Goal: Task Accomplishment & Management: Manage account settings

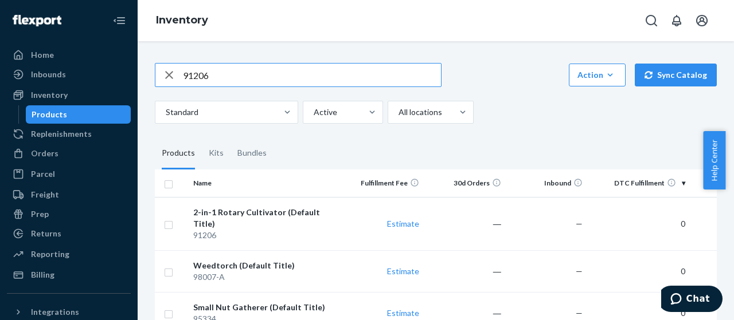
type input "91206"
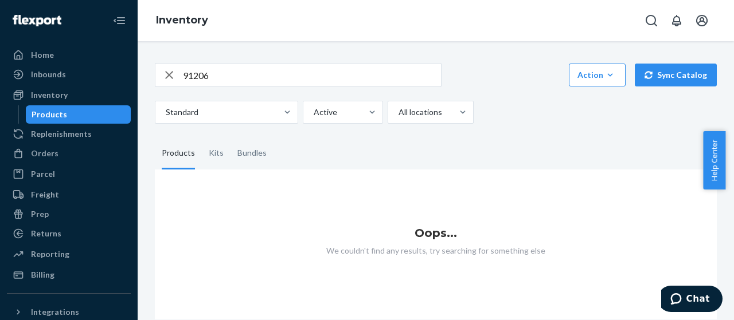
click at [250, 75] on input "91206" at bounding box center [312, 75] width 258 height 23
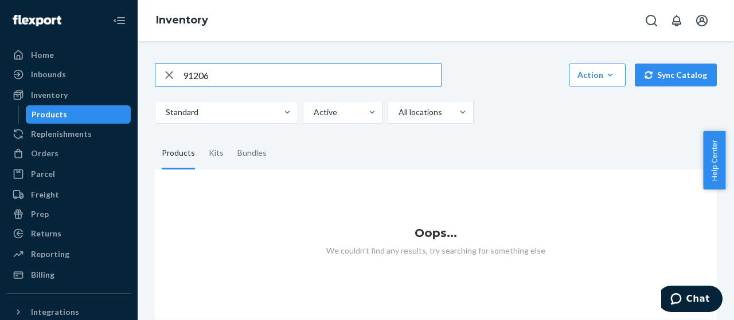
click at [250, 75] on input "91206" at bounding box center [312, 75] width 258 height 23
type input "91206"
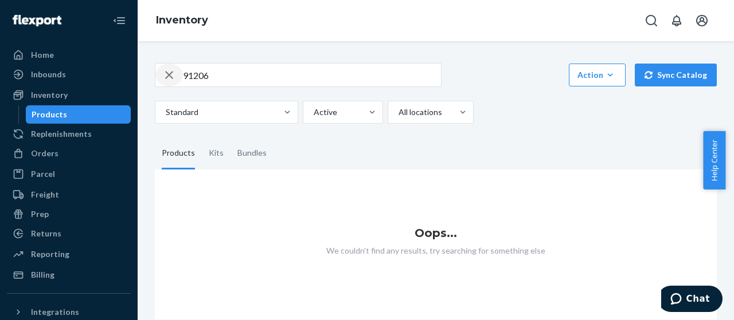
click at [171, 79] on icon "button" at bounding box center [169, 75] width 14 height 23
click at [72, 121] on div "Products" at bounding box center [78, 115] width 103 height 16
click at [52, 108] on div "Products" at bounding box center [78, 115] width 103 height 16
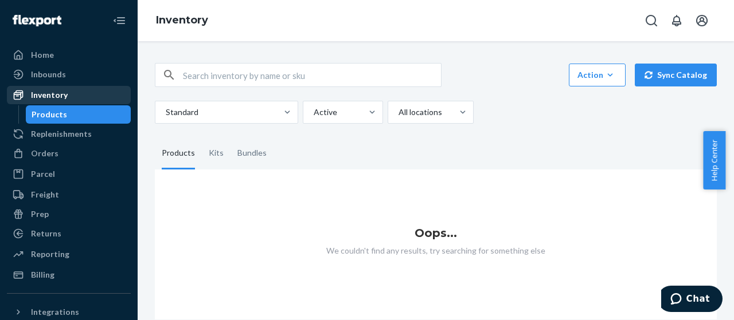
click at [46, 87] on link "Inventory" at bounding box center [69, 95] width 124 height 18
click at [50, 98] on div "Inventory" at bounding box center [49, 94] width 37 height 11
click at [50, 114] on div "Products" at bounding box center [50, 114] width 36 height 11
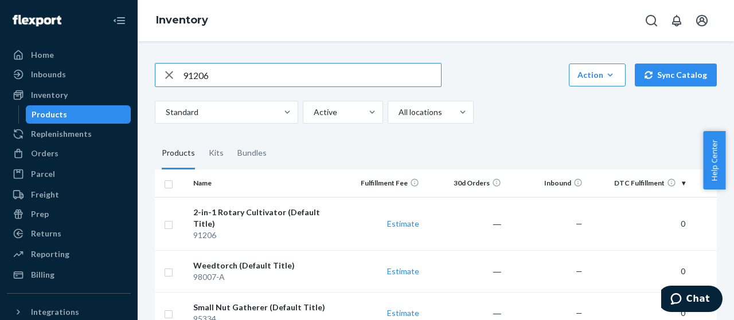
type input "91206"
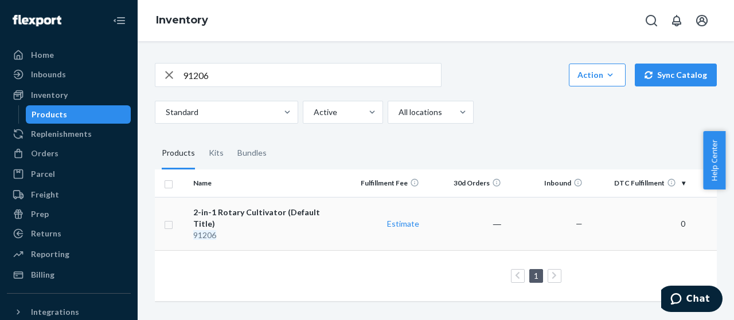
click at [225, 230] on div "91206" at bounding box center [265, 235] width 144 height 11
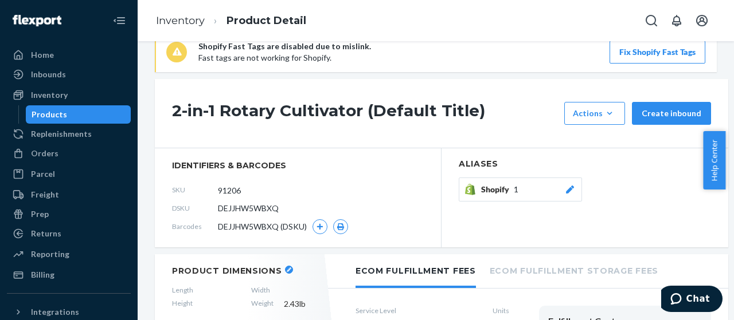
scroll to position [29, 0]
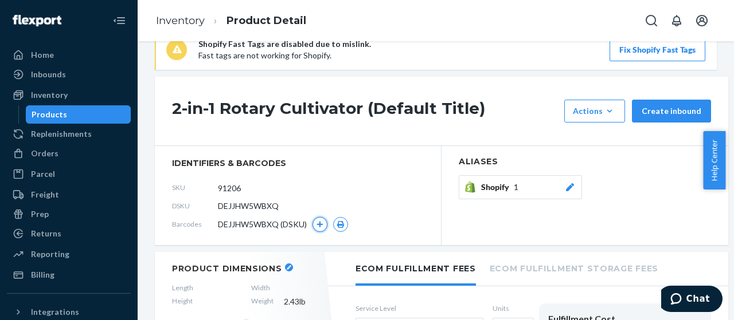
click at [321, 223] on icon "button" at bounding box center [320, 225] width 6 height 6
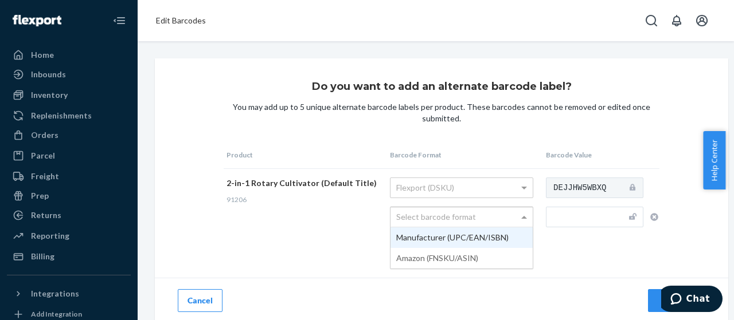
click at [434, 213] on div "Select barcode format" at bounding box center [461, 216] width 142 height 19
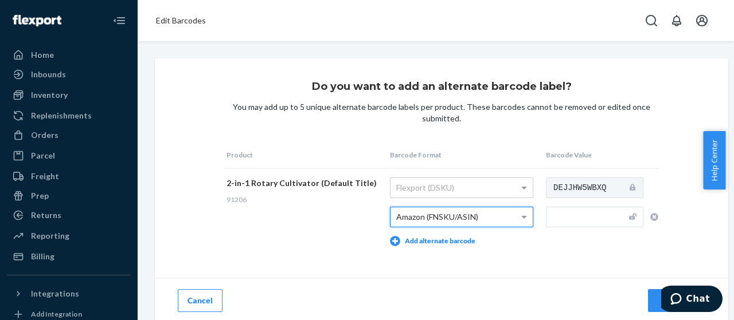
click at [433, 222] on div "Amazon (FNSKU/ASIN)" at bounding box center [461, 216] width 142 height 19
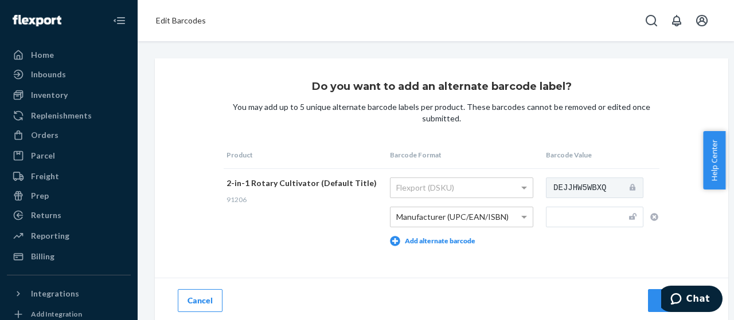
click at [579, 225] on input "text" at bounding box center [594, 217] width 97 height 21
paste input "810053890288"
type input "810053890288"
click at [541, 262] on div "Do you want to add an alternate barcode label? You may add up to 5 unique alter…" at bounding box center [441, 190] width 573 height 265
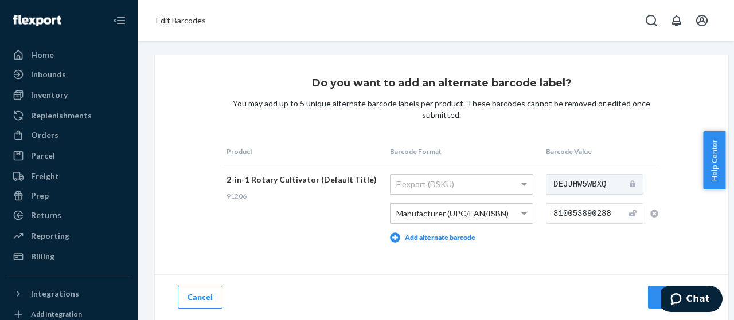
click at [641, 113] on div "Do you want to add an alternate barcode label? You may add up to 5 unique alter…" at bounding box center [442, 165] width 436 height 174
click at [622, 231] on td "DEJJHW5WBXQ 810053890288" at bounding box center [601, 208] width 116 height 87
click at [654, 286] on button "Add" at bounding box center [676, 297] width 57 height 23
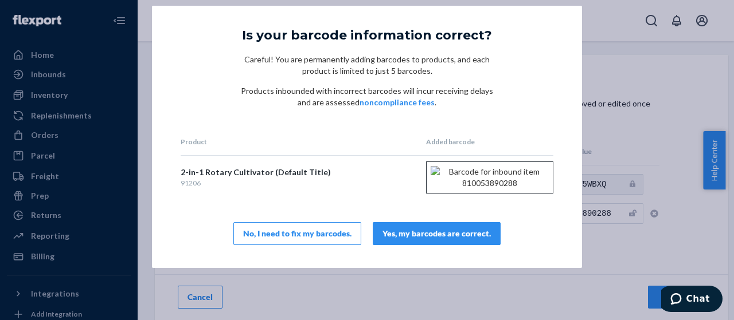
click at [416, 240] on div "Yes, my barcodes are correct." at bounding box center [436, 233] width 108 height 11
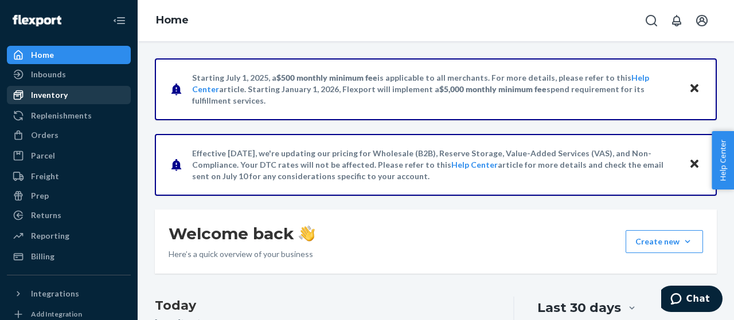
click at [51, 93] on div "Inventory" at bounding box center [49, 94] width 37 height 11
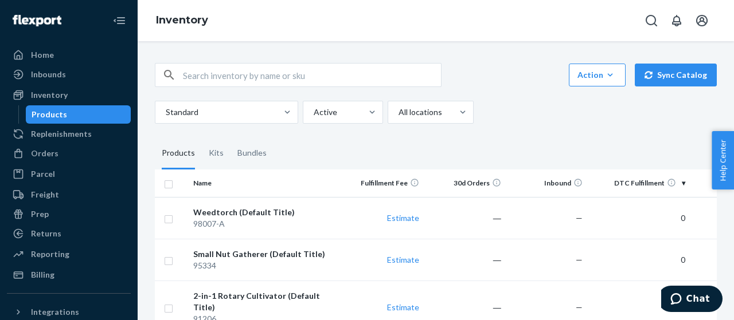
click at [57, 119] on div "Products" at bounding box center [50, 114] width 36 height 11
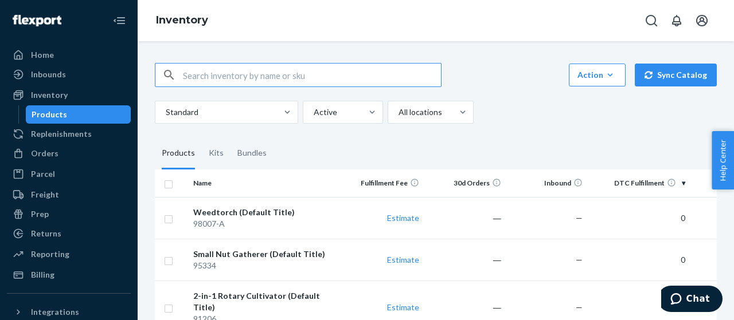
click at [195, 76] on input "text" at bounding box center [312, 75] width 258 height 23
paste input "98007-A"
type input "98007-A"
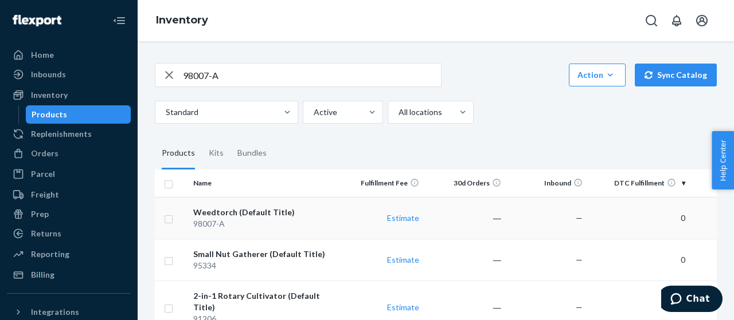
click at [226, 215] on div "Weedtorch (Default Title)" at bounding box center [265, 212] width 144 height 11
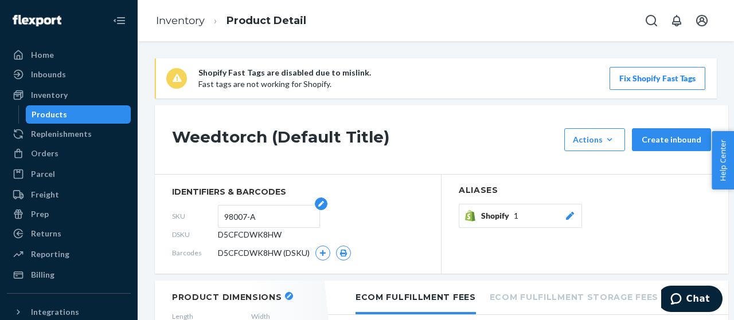
scroll to position [61, 0]
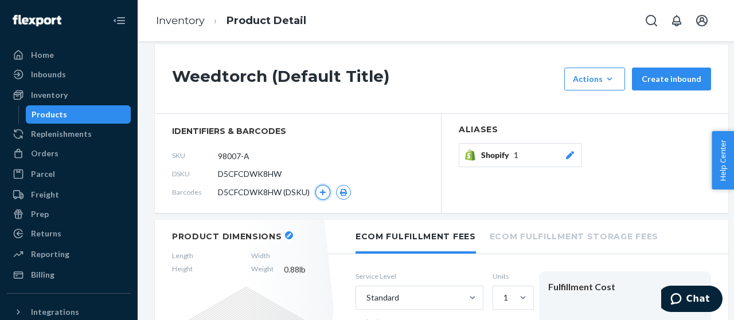
click at [322, 192] on icon "button" at bounding box center [323, 193] width 6 height 6
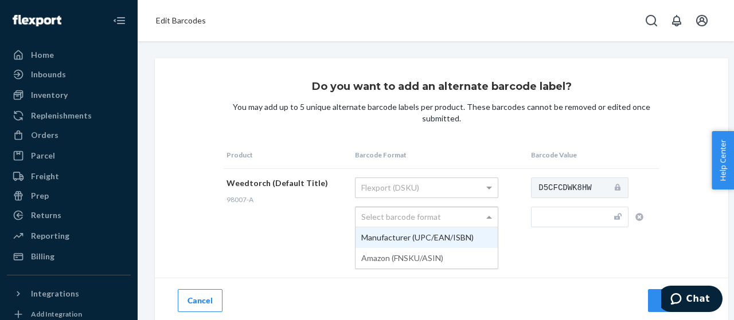
click at [397, 221] on div "Select barcode format" at bounding box center [426, 216] width 142 height 19
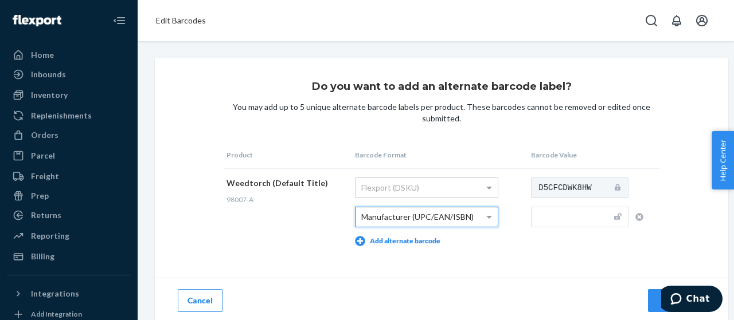
click at [547, 209] on input "text" at bounding box center [579, 217] width 97 height 21
click at [548, 221] on input "text" at bounding box center [579, 217] width 97 height 21
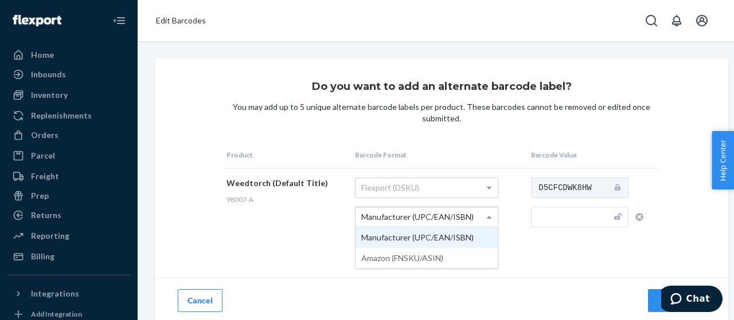
click at [437, 213] on span "Manufacturer (UPC/EAN/ISBN)" at bounding box center [417, 217] width 112 height 10
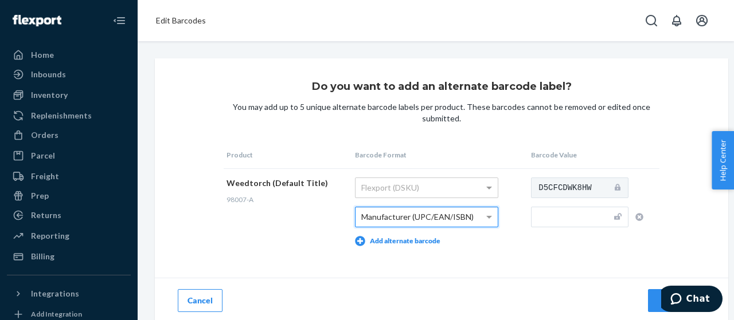
click at [560, 209] on input "text" at bounding box center [579, 217] width 97 height 21
paste input "810053890240"
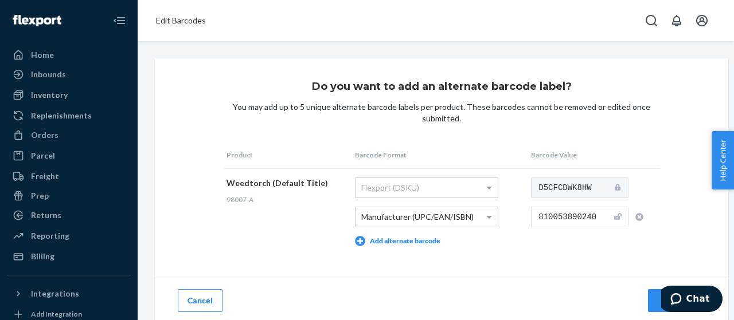
type input "810053890240"
click at [554, 259] on div "Do you want to add an alternate barcode label? You may add up to 5 unique alter…" at bounding box center [441, 190] width 573 height 265
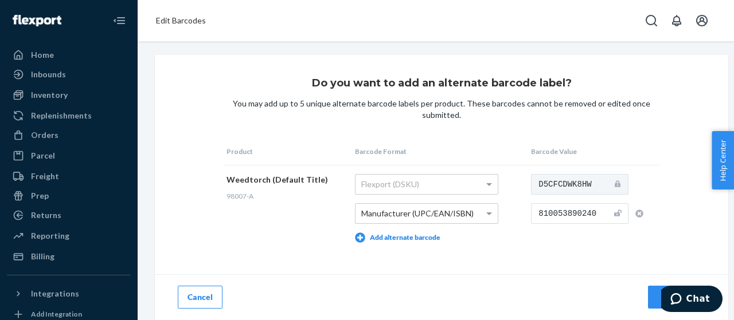
click at [660, 292] on div "Add" at bounding box center [676, 297] width 38 height 11
click at [254, 275] on div "Cancel" at bounding box center [298, 298] width 287 height 46
drag, startPoint x: 253, startPoint y: 116, endPoint x: 595, endPoint y: 256, distance: 369.7
click at [595, 256] on div "Do you want to add an alternate barcode label? You may add up to 5 unique alter…" at bounding box center [441, 187] width 573 height 265
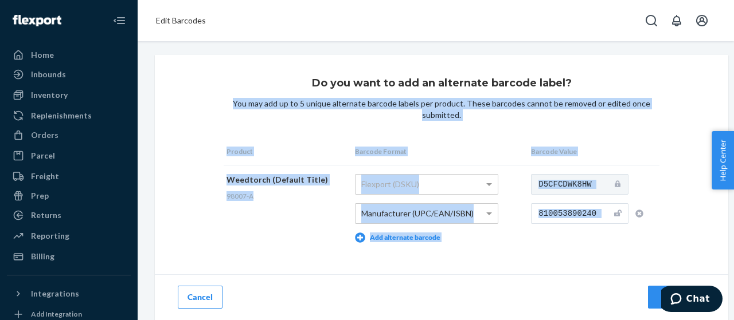
click at [663, 286] on button "Add" at bounding box center [676, 297] width 57 height 23
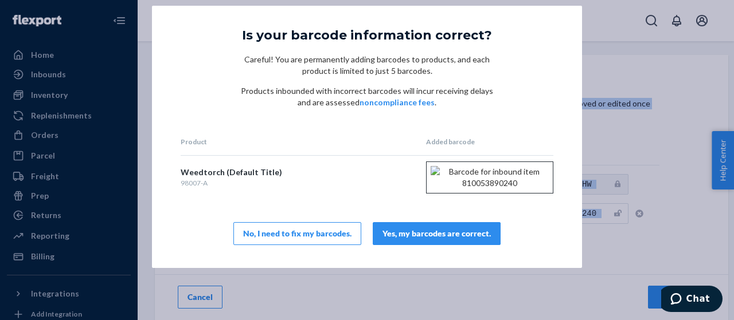
click at [446, 240] on div "Yes, my barcodes are correct." at bounding box center [436, 233] width 108 height 11
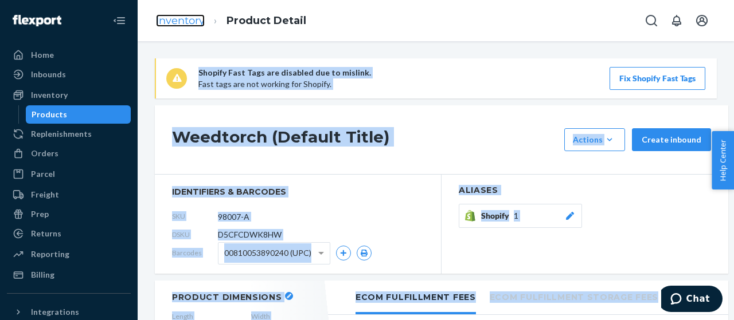
click at [191, 15] on link "Inventory" at bounding box center [180, 20] width 49 height 13
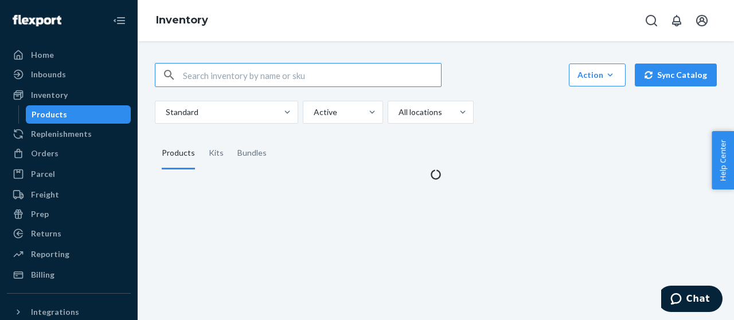
click at [294, 76] on input "text" at bounding box center [312, 75] width 258 height 23
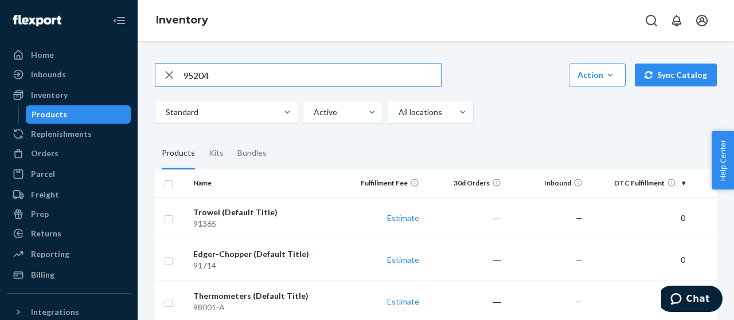
type input "95204"
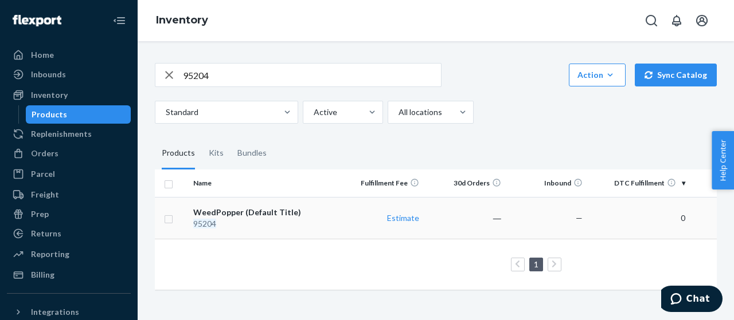
click at [248, 206] on td "WeedPopper (Default Title) 95204" at bounding box center [265, 218] width 153 height 42
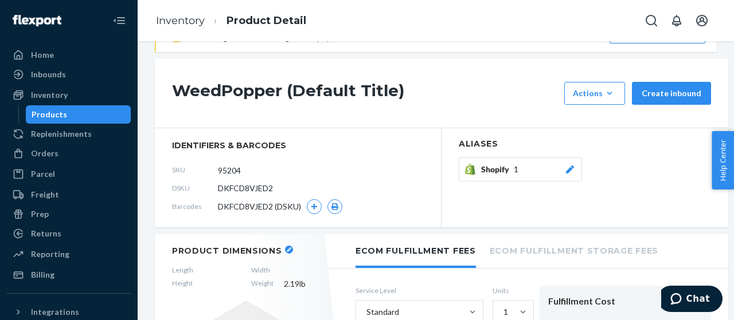
scroll to position [86, 0]
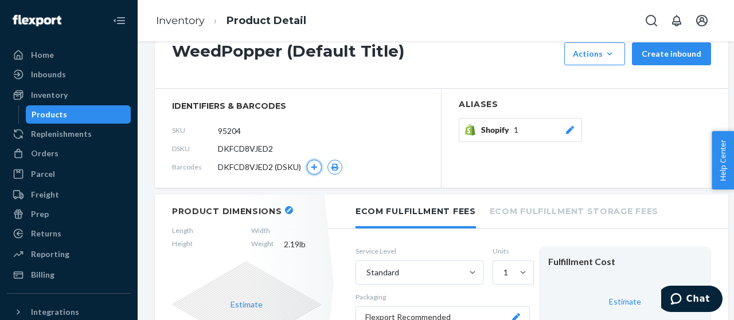
click at [316, 167] on icon "button" at bounding box center [314, 168] width 6 height 6
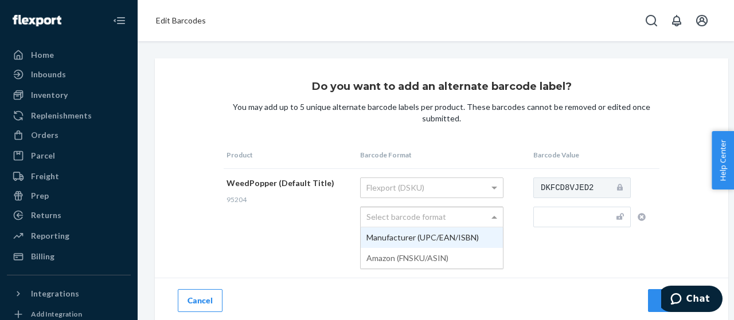
click at [398, 221] on div "Select barcode format" at bounding box center [432, 216] width 142 height 19
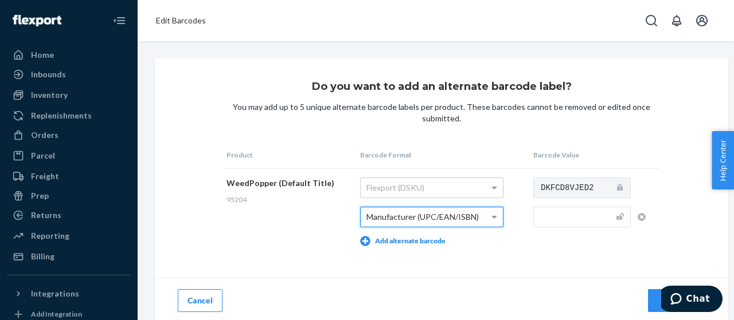
click at [281, 245] on td "WeedPopper (Default Title) 95204" at bounding box center [291, 212] width 134 height 87
click at [564, 222] on input "text" at bounding box center [581, 217] width 97 height 21
paste input "810053890134"
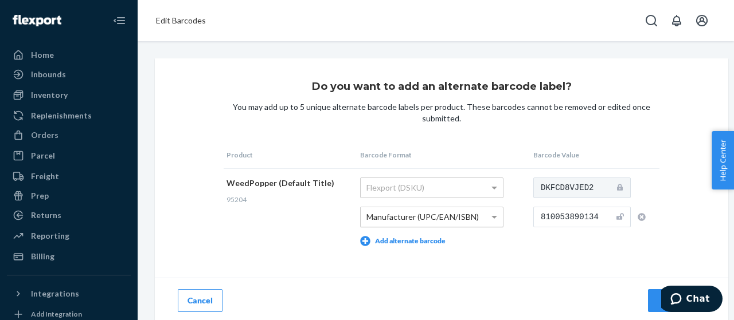
type input "810053890134"
click at [537, 255] on div "Do you want to add an alternate barcode label? You may add up to 5 unique alter…" at bounding box center [441, 190] width 573 height 265
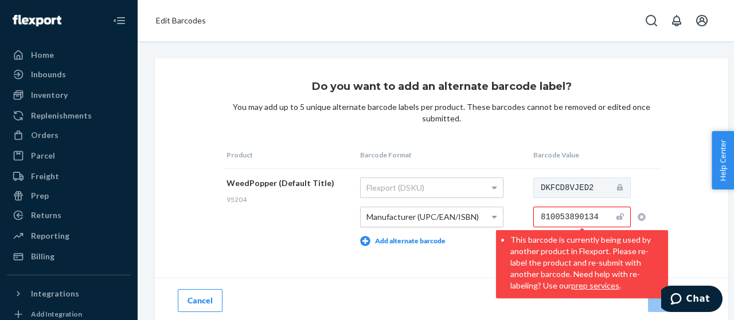
click at [537, 255] on li "This barcode is currently being used by another product in Flexport. Please re-…" at bounding box center [586, 262] width 152 height 60
click at [203, 303] on button "Cancel" at bounding box center [200, 300] width 45 height 23
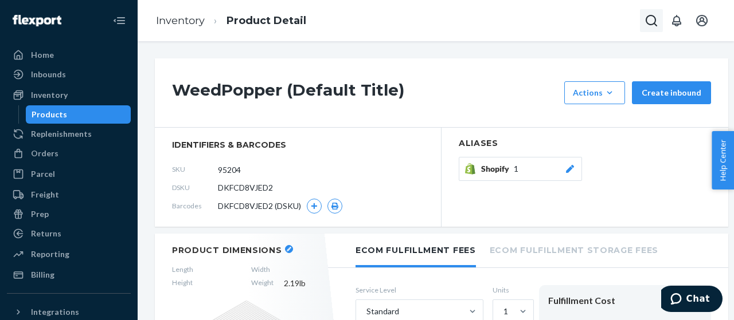
click at [650, 19] on icon "Open Search Box" at bounding box center [651, 21] width 14 height 14
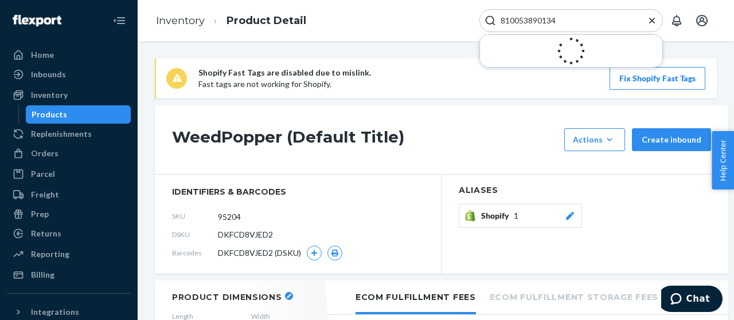
type input "810053890134"
click at [528, 35] on div at bounding box center [571, 50] width 182 height 41
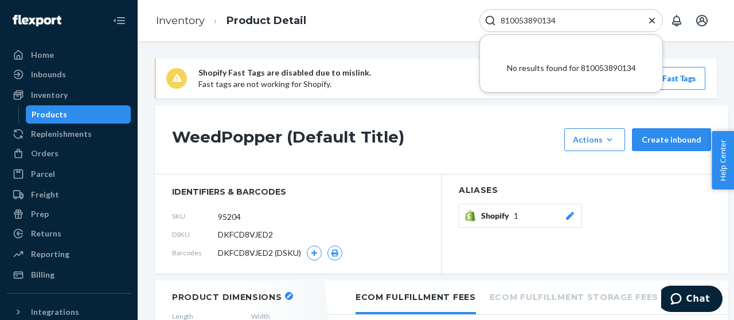
click at [179, 28] on ol "Inventory Product Detail" at bounding box center [231, 21] width 169 height 34
click at [192, 20] on link "Inventory" at bounding box center [180, 20] width 49 height 13
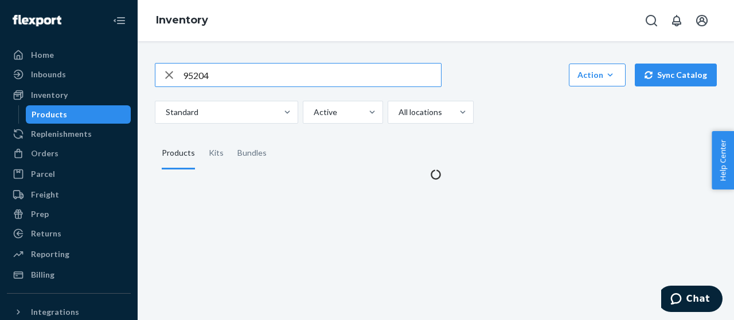
click at [218, 74] on input "95204" at bounding box center [312, 75] width 258 height 23
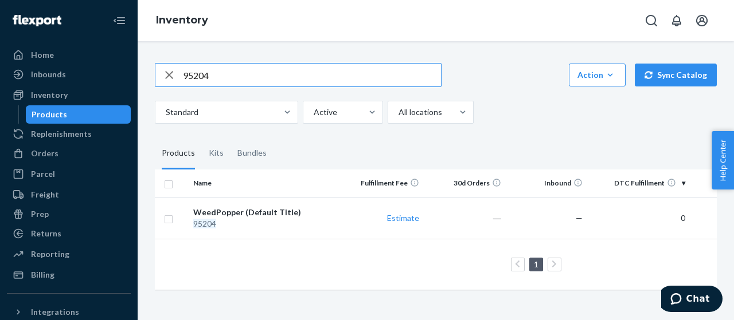
click at [218, 74] on input "95204" at bounding box center [312, 75] width 258 height 23
click at [218, 74] on input "810053890134" at bounding box center [312, 75] width 258 height 23
type input "810053890134"
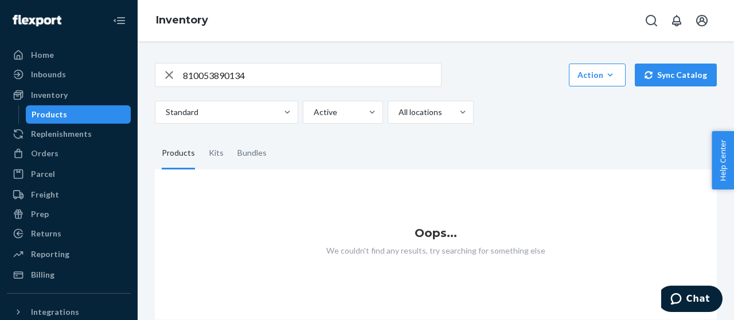
click at [249, 72] on input "810053890134" at bounding box center [312, 75] width 258 height 23
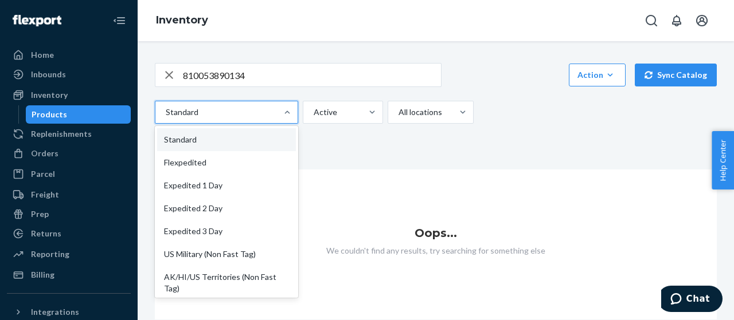
click at [212, 110] on div at bounding box center [226, 112] width 122 height 14
click at [166, 110] on input "option Standard focused, 1 of 13. 13 results available. Use Up and Down to choo…" at bounding box center [165, 112] width 1 height 11
click at [212, 110] on div at bounding box center [226, 112] width 122 height 14
click at [166, 110] on input "option Standard focused, 1 of 13. 13 results available. Use Up and Down to choo…" at bounding box center [165, 112] width 1 height 11
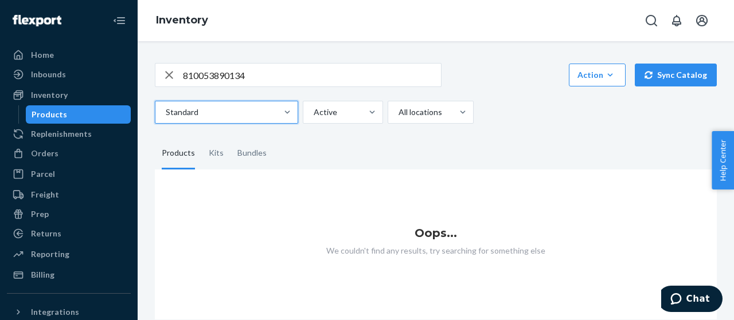
click at [167, 77] on icon "button" at bounding box center [169, 75] width 14 height 23
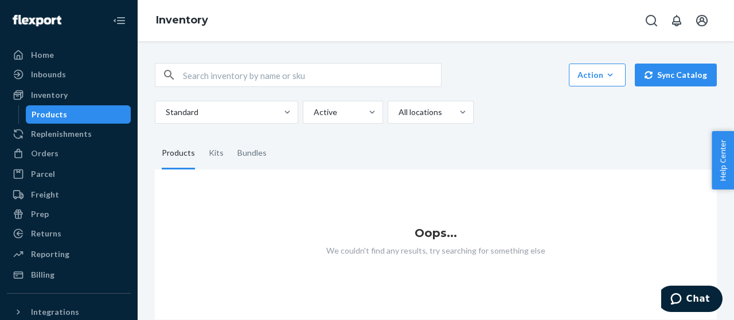
click at [87, 117] on div "Products" at bounding box center [78, 115] width 103 height 16
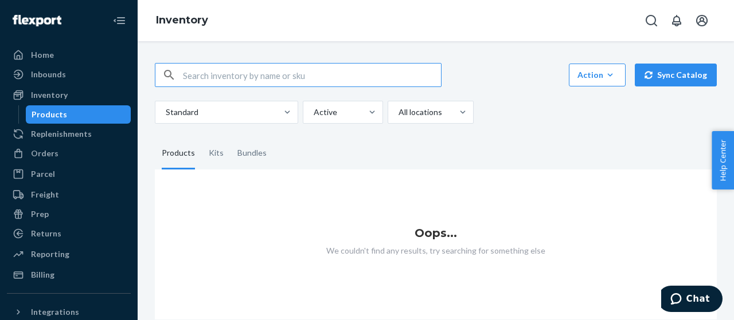
click at [259, 77] on input "text" at bounding box center [312, 75] width 258 height 23
paste input "810053890134"
click at [259, 76] on input "810053890134" at bounding box center [312, 75] width 258 height 23
type input "810053890134"
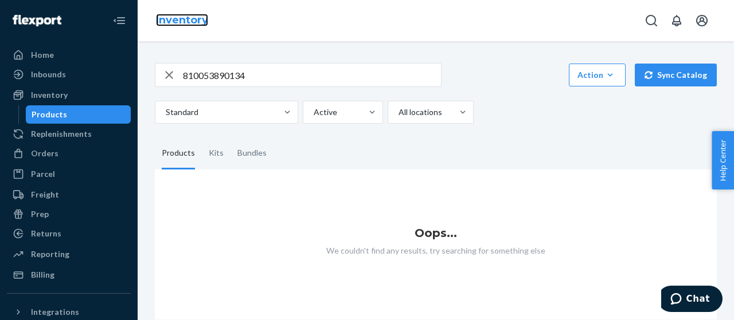
click at [186, 21] on link "Inventory" at bounding box center [182, 20] width 52 height 13
click at [58, 115] on div "Products" at bounding box center [50, 114] width 36 height 11
click at [174, 76] on icon "button" at bounding box center [169, 75] width 14 height 23
click at [178, 150] on div "Products" at bounding box center [178, 154] width 33 height 32
click at [155, 138] on input "Products" at bounding box center [155, 138] width 0 height 0
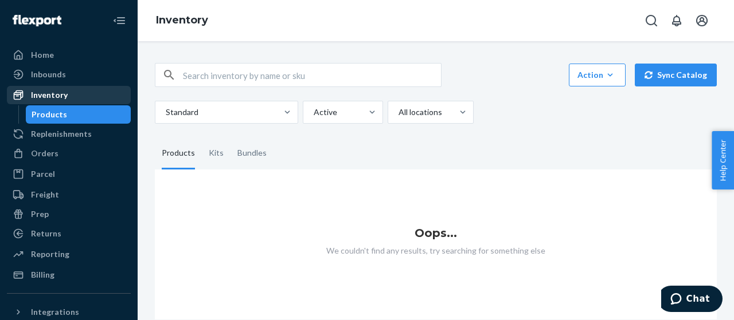
click at [53, 93] on div "Inventory" at bounding box center [49, 94] width 37 height 11
click at [53, 118] on div "Products" at bounding box center [50, 114] width 36 height 11
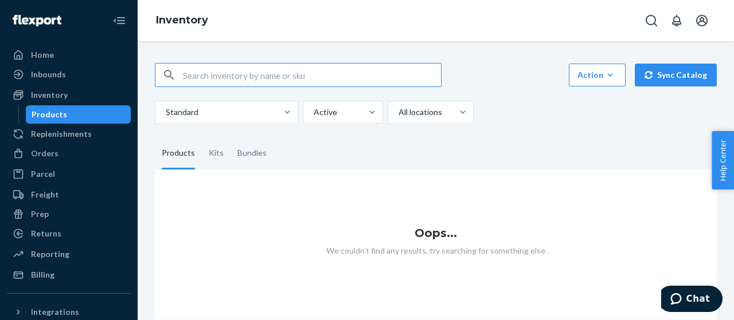
click at [207, 72] on input "text" at bounding box center [312, 75] width 258 height 23
paste input "810053890134"
click at [183, 76] on input "810053890134" at bounding box center [312, 75] width 258 height 23
type input "810053890134"
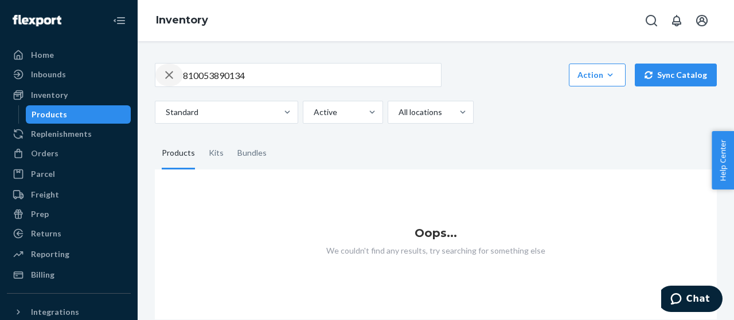
click at [161, 76] on div "button" at bounding box center [169, 75] width 28 height 23
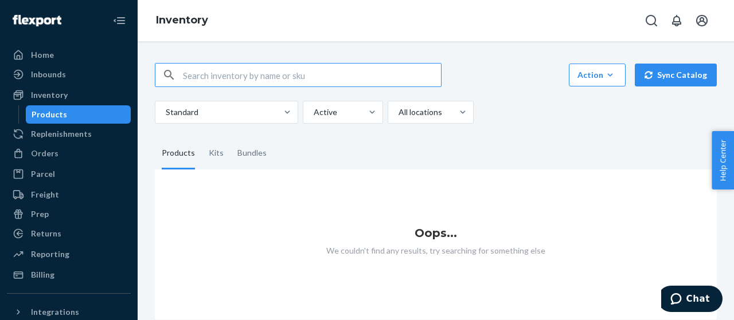
click at [205, 76] on input "text" at bounding box center [312, 75] width 258 height 23
click at [179, 20] on link "Inventory" at bounding box center [182, 20] width 52 height 13
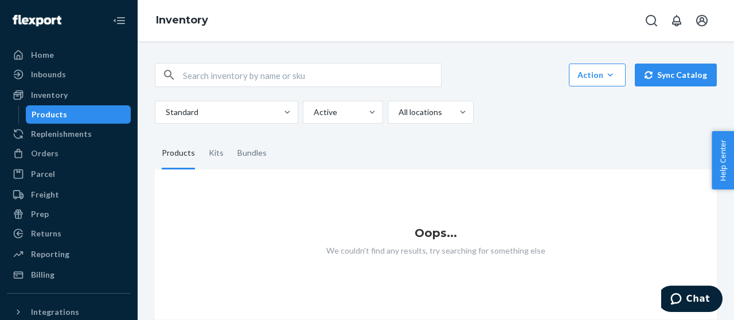
click at [72, 111] on div "Products" at bounding box center [78, 115] width 103 height 16
click at [173, 73] on icon "button" at bounding box center [169, 75] width 14 height 23
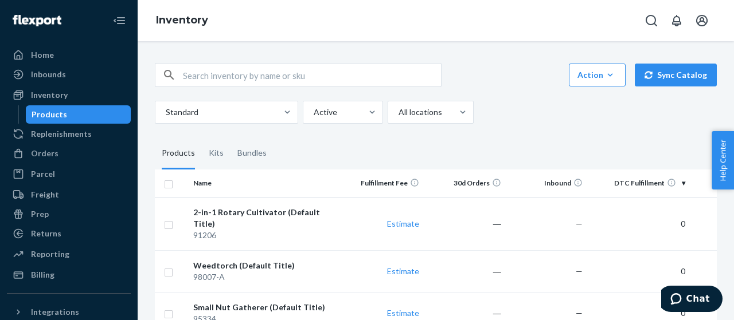
click at [69, 118] on div "Products" at bounding box center [78, 115] width 103 height 16
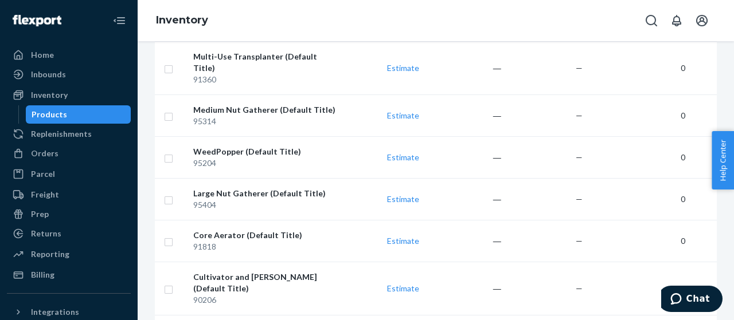
scroll to position [542, 0]
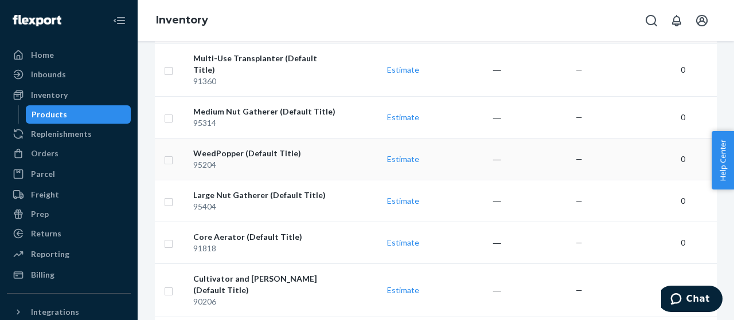
click at [271, 148] on div "WeedPopper (Default Title)" at bounding box center [265, 153] width 144 height 11
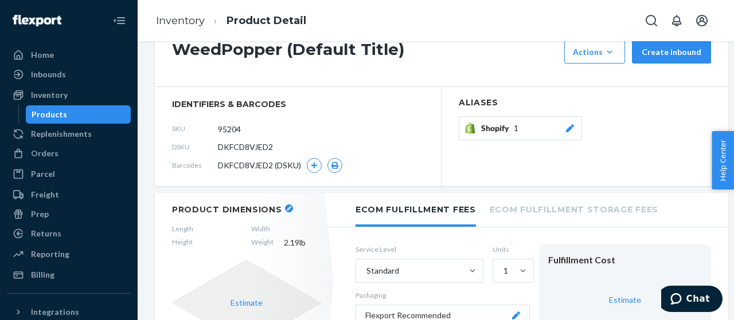
scroll to position [88, 0]
click at [319, 170] on button "button" at bounding box center [314, 165] width 15 height 15
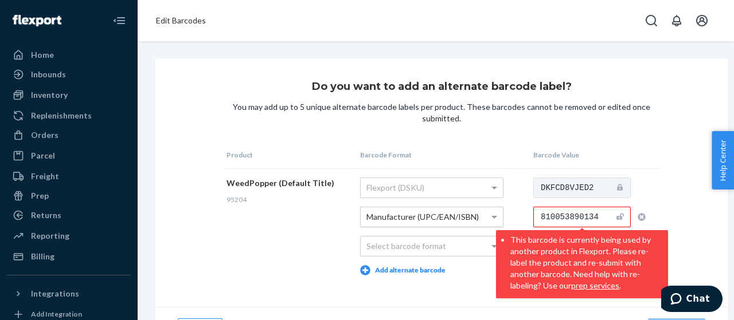
scroll to position [41, 0]
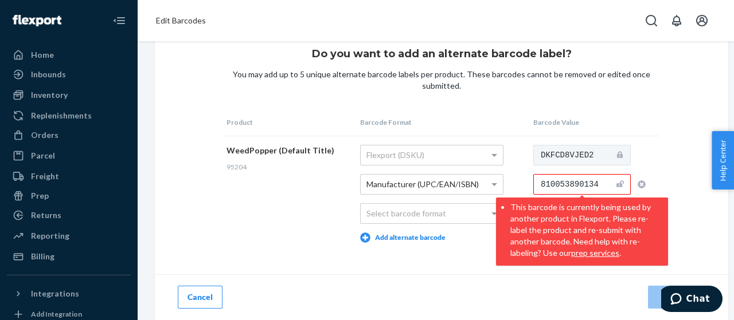
click at [589, 174] on input "810053890134" at bounding box center [581, 184] width 97 height 21
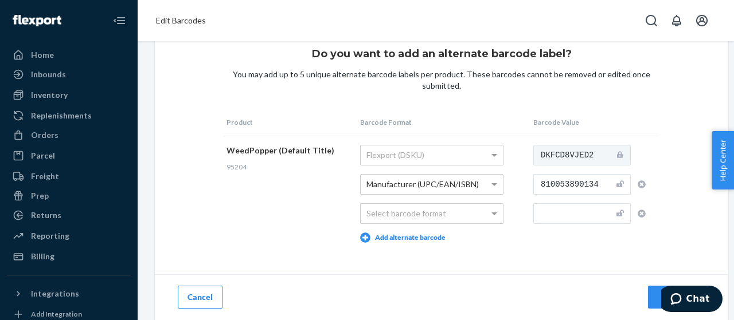
click at [447, 244] on div "Do you want to add an alternate barcode label? You may add up to 5 unique alter…" at bounding box center [441, 173] width 573 height 295
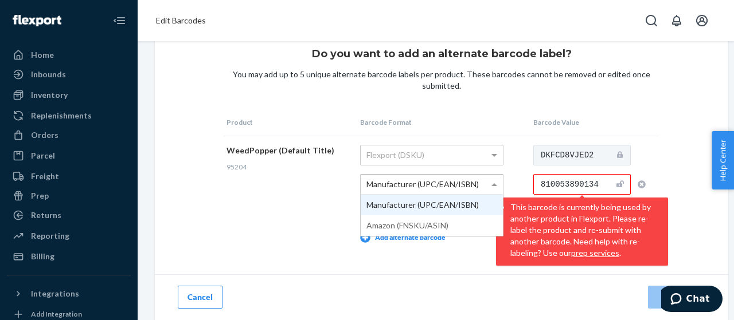
click at [467, 175] on div "Manufacturer (UPC/EAN/ISBN)" at bounding box center [432, 184] width 142 height 19
click at [637, 181] on icon "button" at bounding box center [641, 185] width 8 height 8
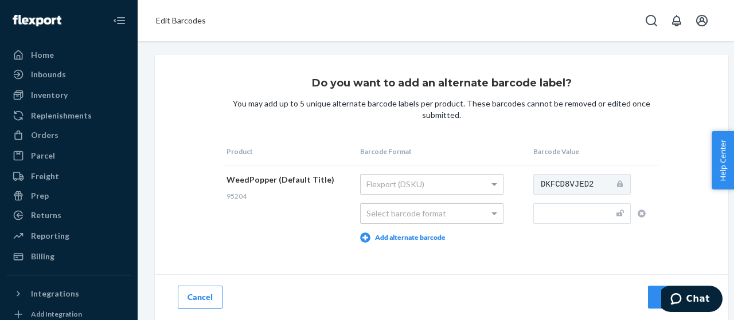
scroll to position [11, 0]
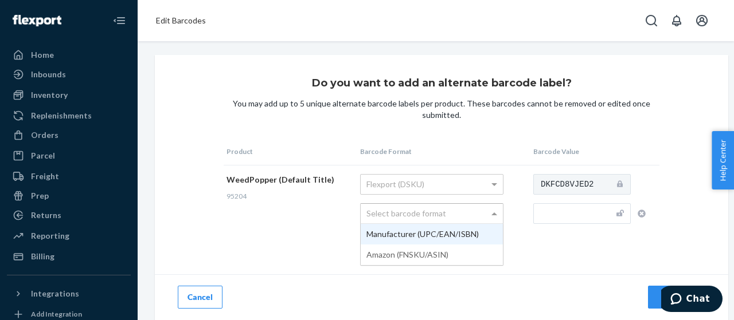
click at [428, 204] on div "Select barcode format" at bounding box center [432, 213] width 142 height 19
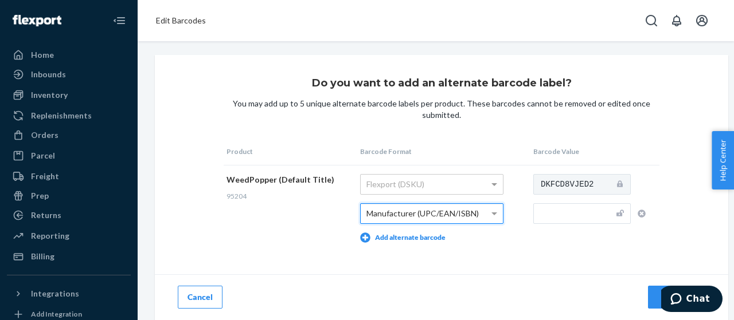
click at [560, 212] on input "text" at bounding box center [581, 213] width 97 height 21
paste input "810053890134"
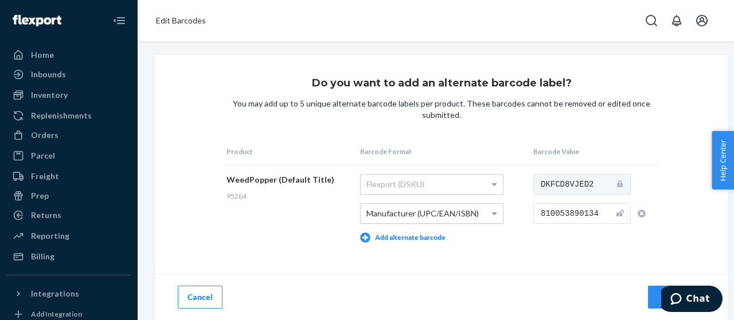
type input "810053890134"
click at [560, 228] on td "DKFCD8VJED2 810053890134" at bounding box center [594, 208] width 129 height 87
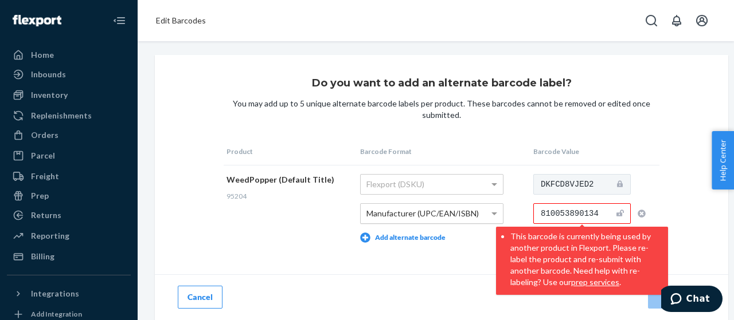
click at [640, 210] on icon "button" at bounding box center [641, 214] width 8 height 8
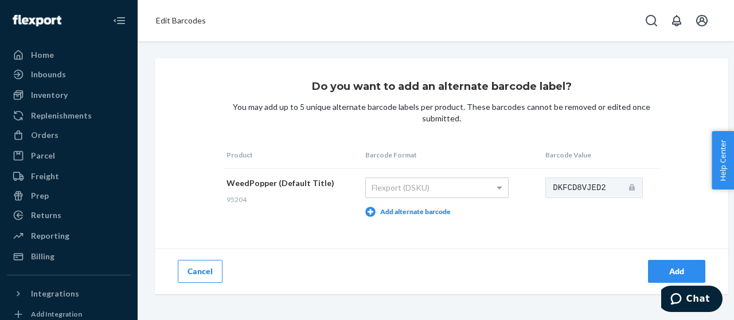
click at [410, 217] on button "Add alternate barcode" at bounding box center [407, 212] width 85 height 10
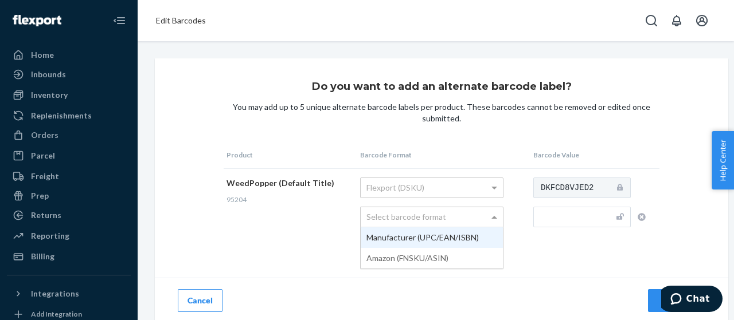
click at [397, 226] on div "Select barcode format" at bounding box center [432, 216] width 142 height 19
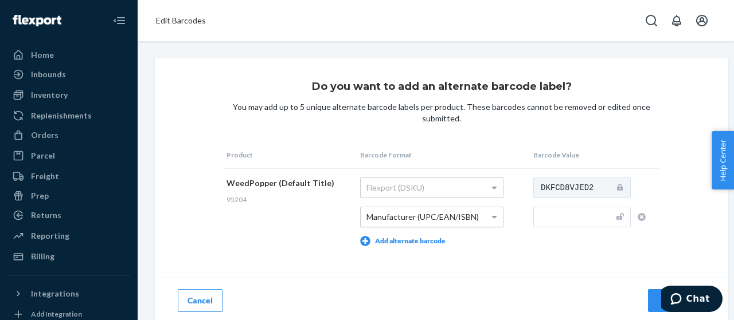
click at [557, 246] on td "DKFCD8VJED2" at bounding box center [594, 212] width 129 height 87
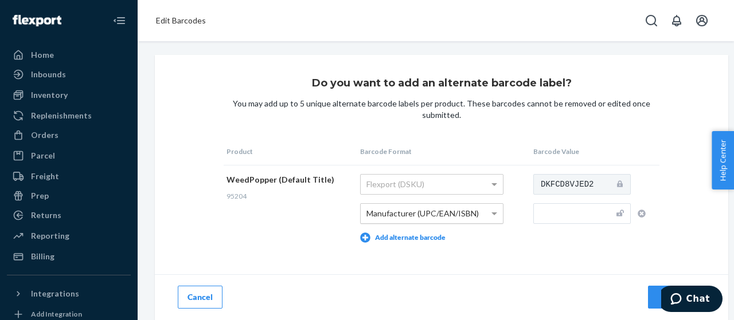
click at [545, 210] on input "text" at bounding box center [581, 213] width 97 height 21
paste input "810053890134"
type input "810053890134"
click at [525, 231] on tr "WeedPopper (Default Title) 95204 Flexport (DSKU) Manufacturer (UPC/EAN/ISBN) Ad…" at bounding box center [442, 208] width 436 height 87
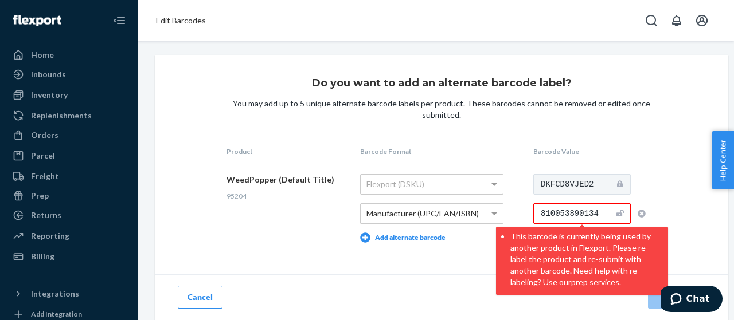
click at [664, 200] on div "Do you want to add an alternate barcode label? You may add up to 5 unique alter…" at bounding box center [441, 187] width 573 height 265
click at [639, 210] on icon "button" at bounding box center [641, 214] width 8 height 8
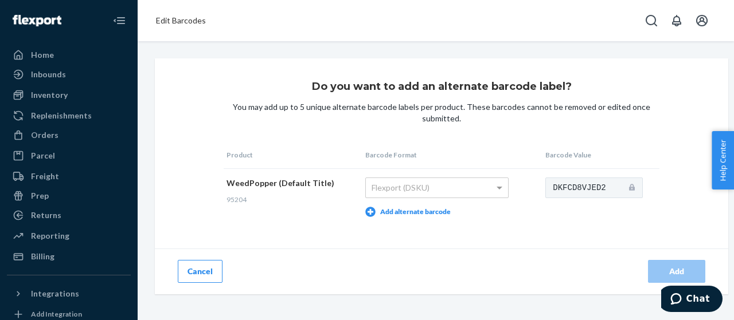
scroll to position [0, 0]
click at [426, 185] on div "Flexport (DSKU)" at bounding box center [437, 187] width 142 height 19
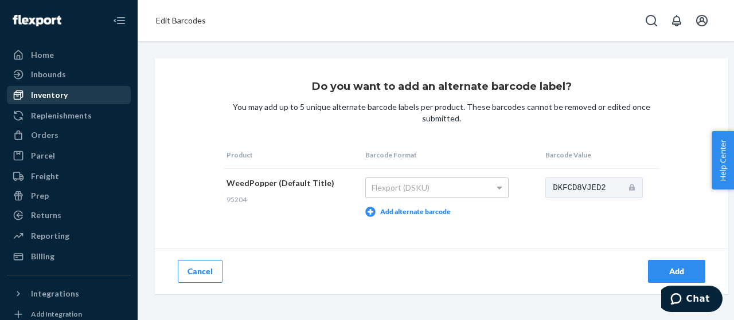
click at [41, 104] on link "Inventory" at bounding box center [69, 95] width 124 height 18
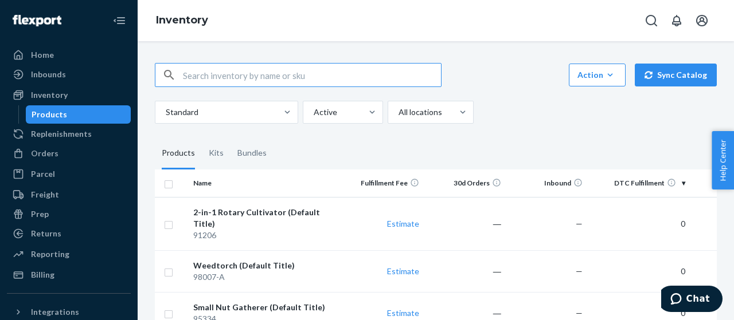
click at [235, 75] on input "text" at bounding box center [312, 75] width 258 height 23
type input "810053890134"
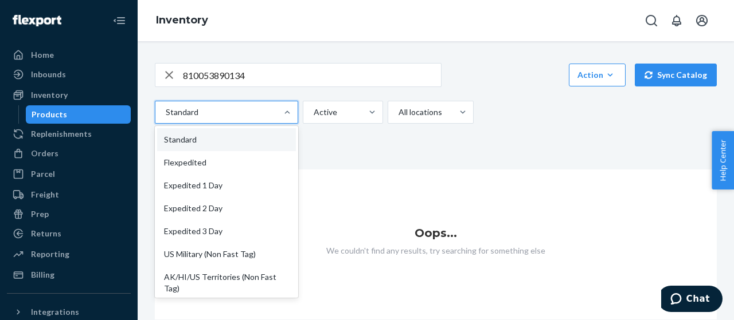
click at [227, 108] on div at bounding box center [226, 112] width 122 height 14
click at [166, 108] on input "option Standard focused, 1 of 13. 13 results available. Use Up and Down to choo…" at bounding box center [165, 112] width 1 height 11
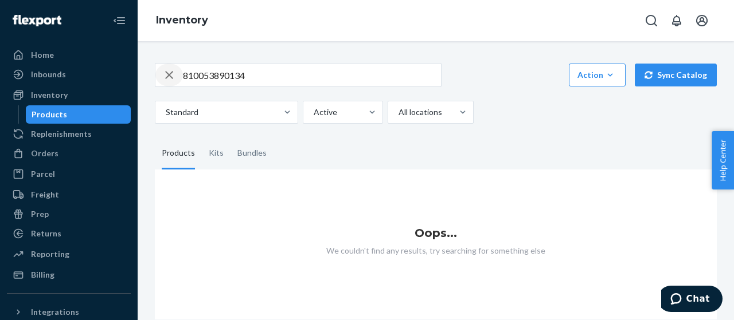
click at [171, 71] on icon "button" at bounding box center [169, 75] width 14 height 23
click at [258, 150] on div "Bundles" at bounding box center [251, 154] width 29 height 32
click at [230, 138] on input "Bundles" at bounding box center [230, 138] width 0 height 0
click at [184, 148] on div "Products" at bounding box center [178, 154] width 33 height 32
click at [155, 138] on input "Products" at bounding box center [155, 138] width 0 height 0
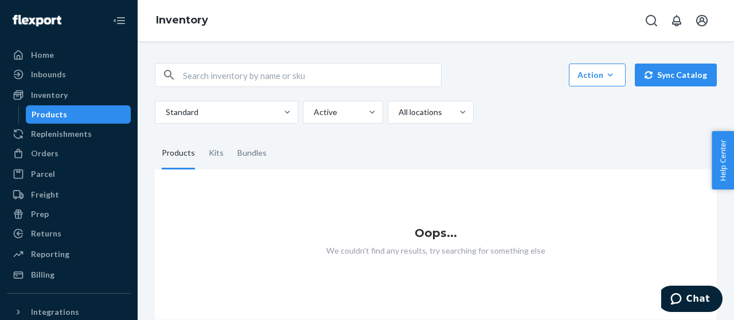
scroll to position [7, 0]
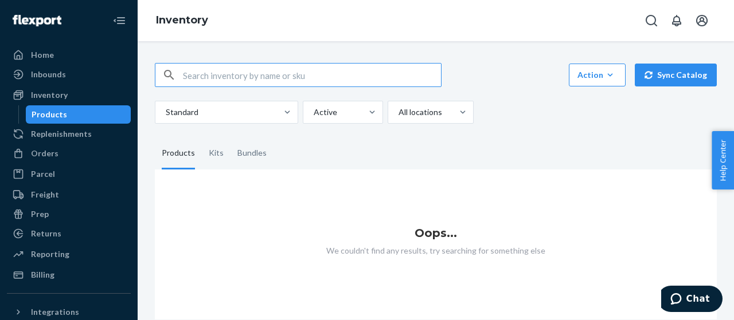
click at [228, 74] on input "text" at bounding box center [312, 75] width 258 height 23
type input "95204"
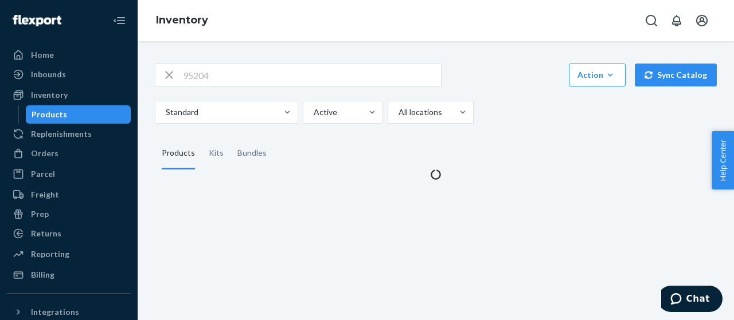
scroll to position [0, 0]
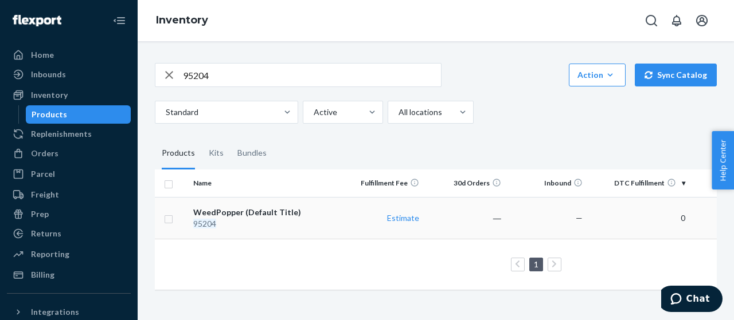
click at [256, 207] on div "WeedPopper (Default Title)" at bounding box center [265, 212] width 144 height 11
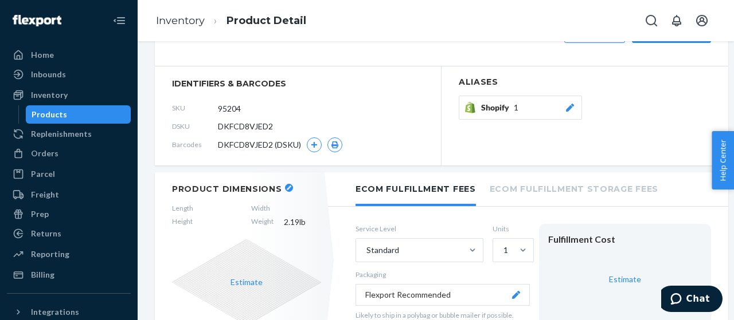
scroll to position [109, 0]
click at [318, 142] on icon "button" at bounding box center [314, 144] width 7 height 7
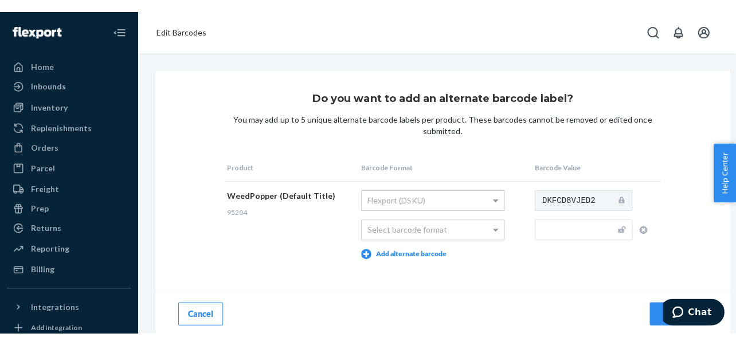
scroll to position [11, 0]
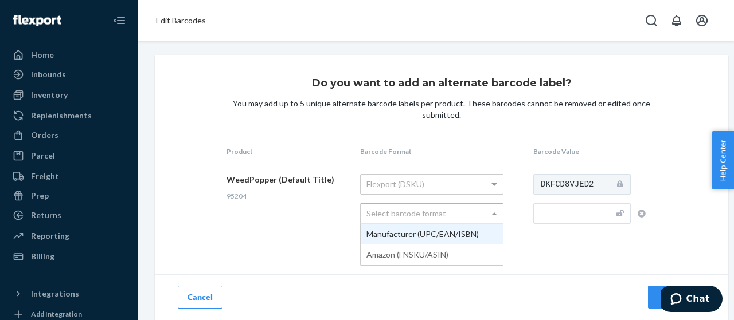
click at [412, 204] on div "Select barcode format" at bounding box center [432, 213] width 142 height 19
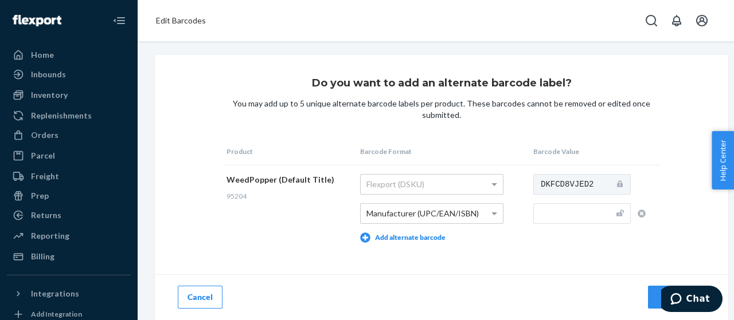
click at [578, 203] on input "text" at bounding box center [581, 213] width 97 height 21
paste input "810053890134"
type input "810053890134"
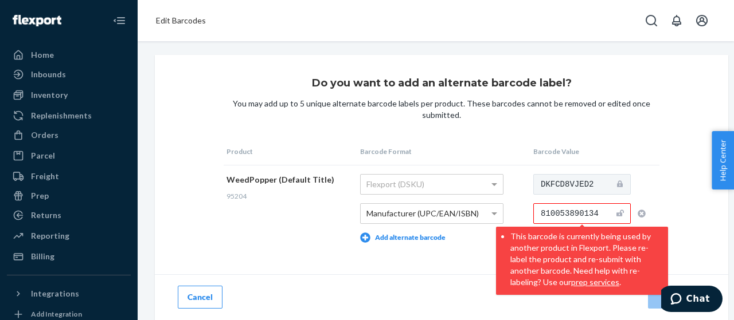
click at [562, 236] on td "DKFCD8VJED2 810053890134 This barcode is currently being used by another produc…" at bounding box center [594, 208] width 129 height 87
click at [643, 150] on th "Barcode Value" at bounding box center [594, 152] width 129 height 28
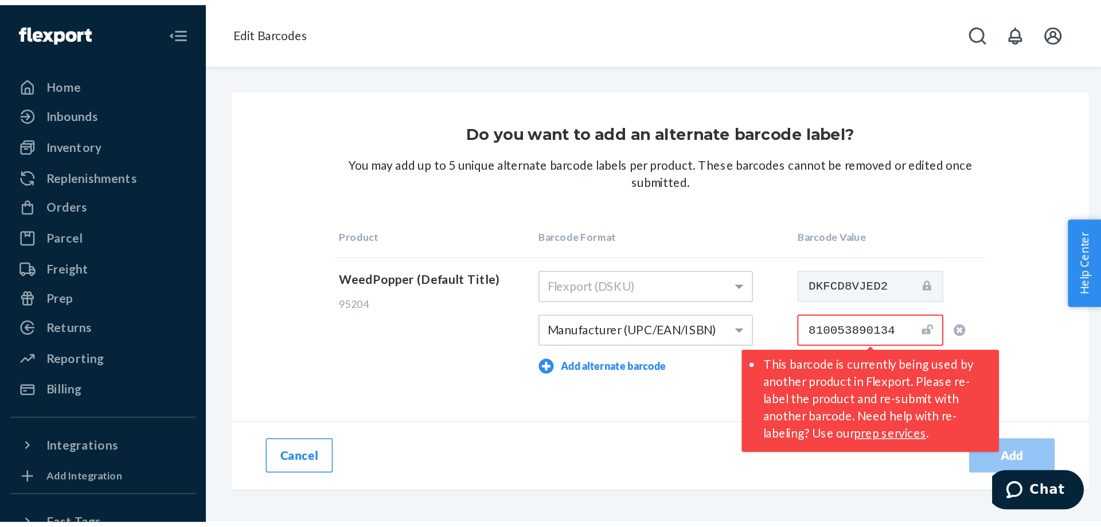
scroll to position [0, 0]
